Goal: Communication & Community: Share content

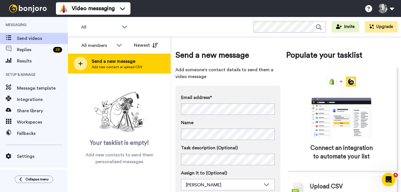
click at [80, 65] on icon at bounding box center [80, 63] width 4 height 4
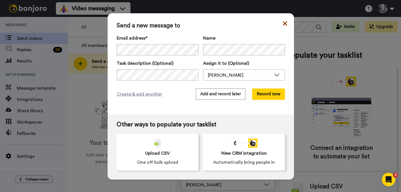
click at [283, 23] on icon at bounding box center [285, 23] width 4 height 7
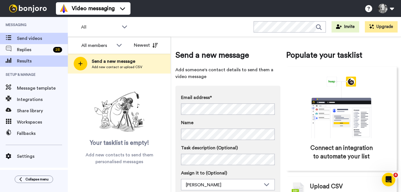
click at [29, 62] on span "Results" at bounding box center [42, 61] width 51 height 7
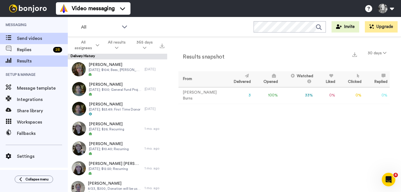
click at [23, 38] on span "Send videos" at bounding box center [42, 38] width 51 height 7
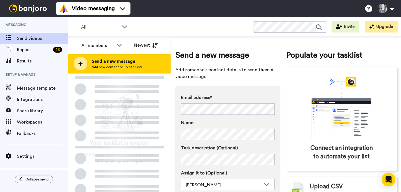
click at [80, 63] on icon at bounding box center [80, 63] width 4 height 4
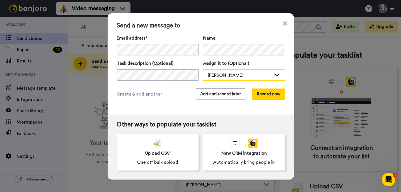
click at [218, 74] on div "[PERSON_NAME]" at bounding box center [239, 75] width 63 height 7
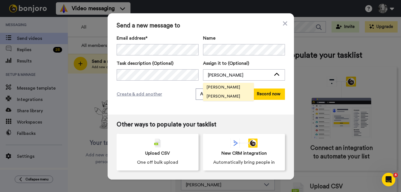
click at [217, 85] on span "[PERSON_NAME]" at bounding box center [223, 87] width 40 height 6
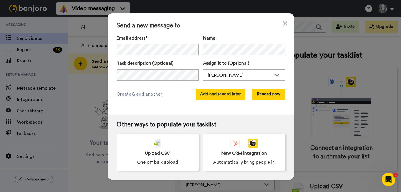
click at [210, 94] on button "Add and record later" at bounding box center [220, 93] width 50 height 11
